Goal: Check status: Check status

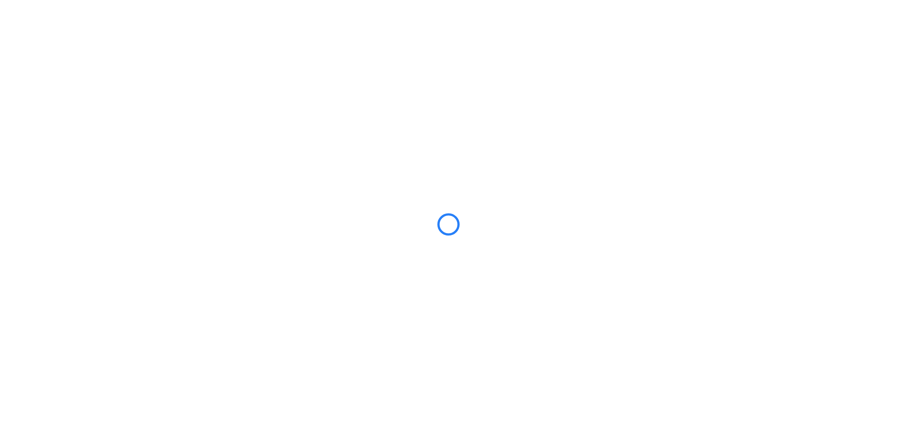
scroll to position [371, 0]
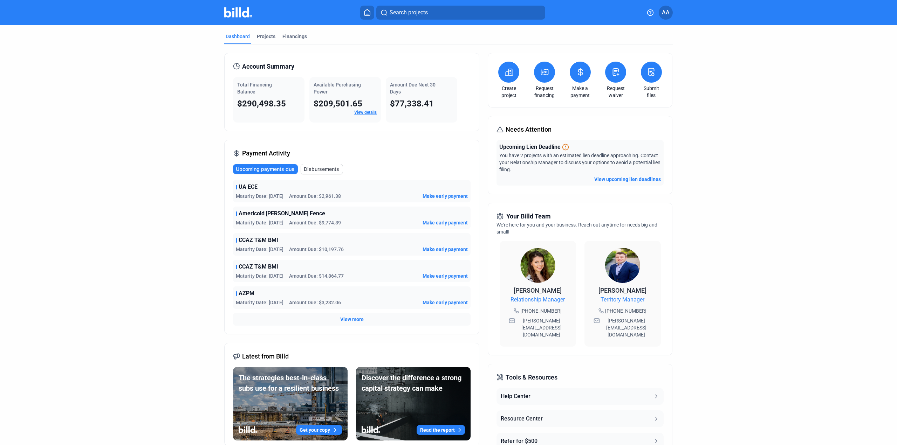
click at [349, 317] on span "View more" at bounding box center [351, 319] width 23 height 7
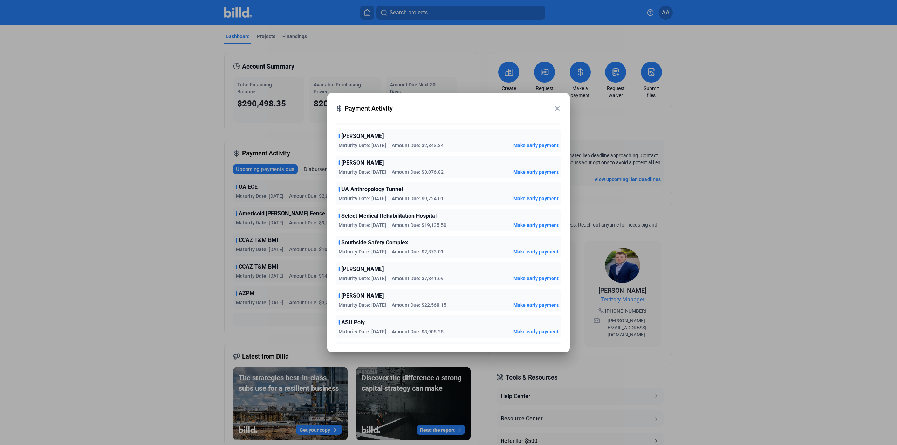
scroll to position [491, 0]
click at [184, 148] on div at bounding box center [448, 222] width 897 height 445
click at [559, 109] on mat-icon "close" at bounding box center [557, 108] width 8 height 8
